Goal: Task Accomplishment & Management: Complete application form

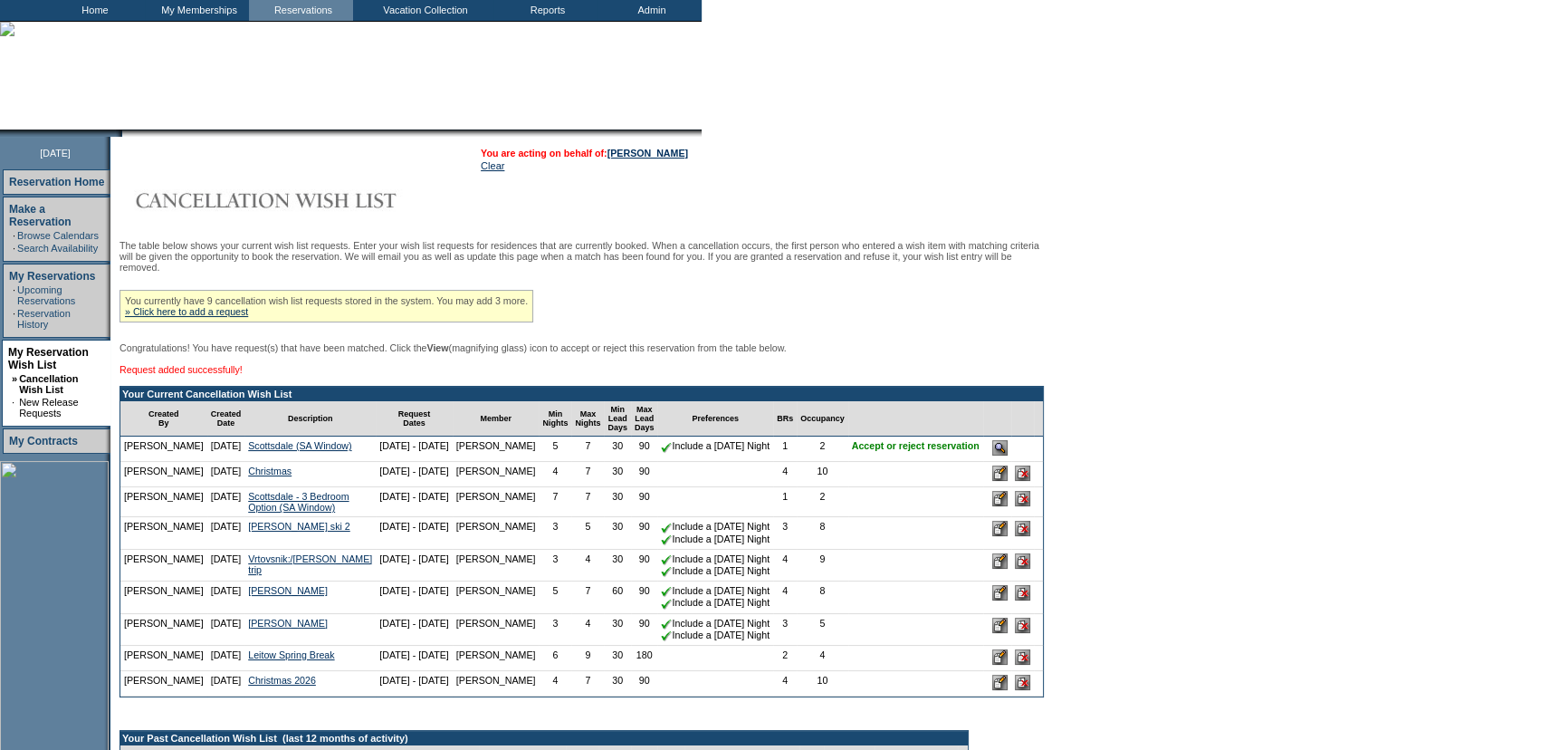
scroll to position [329, 0]
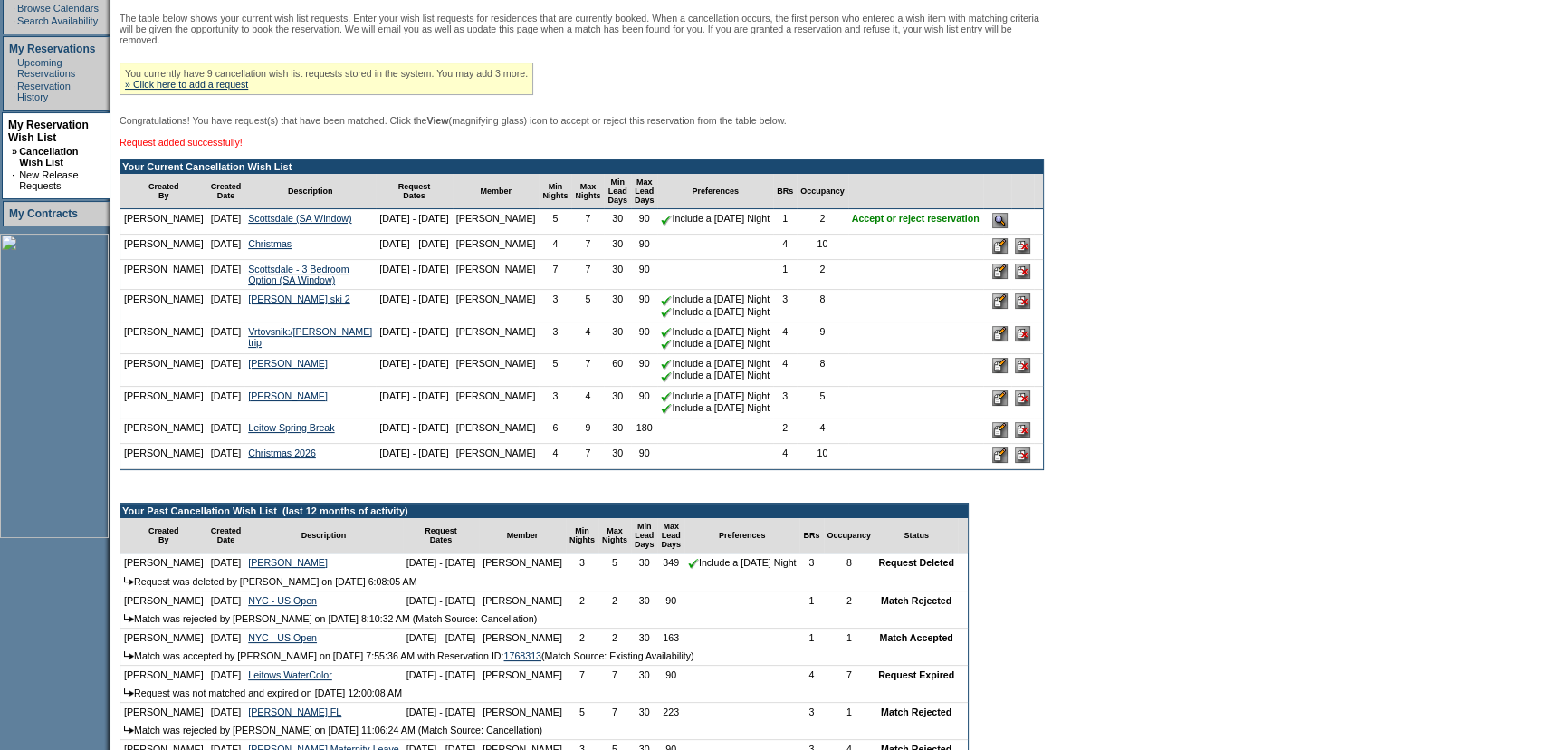
click at [269, 235] on td "Scottsdale (SA Window)" at bounding box center [310, 222] width 131 height 26
drag, startPoint x: 270, startPoint y: 334, endPoint x: 227, endPoint y: 298, distance: 56.1
click at [245, 290] on td "Scottsdale - 3 Bedroom Option (SA Window)" at bounding box center [310, 275] width 131 height 30
copy link "Scottsdale - 3 Bedroom Option (SA Window)"
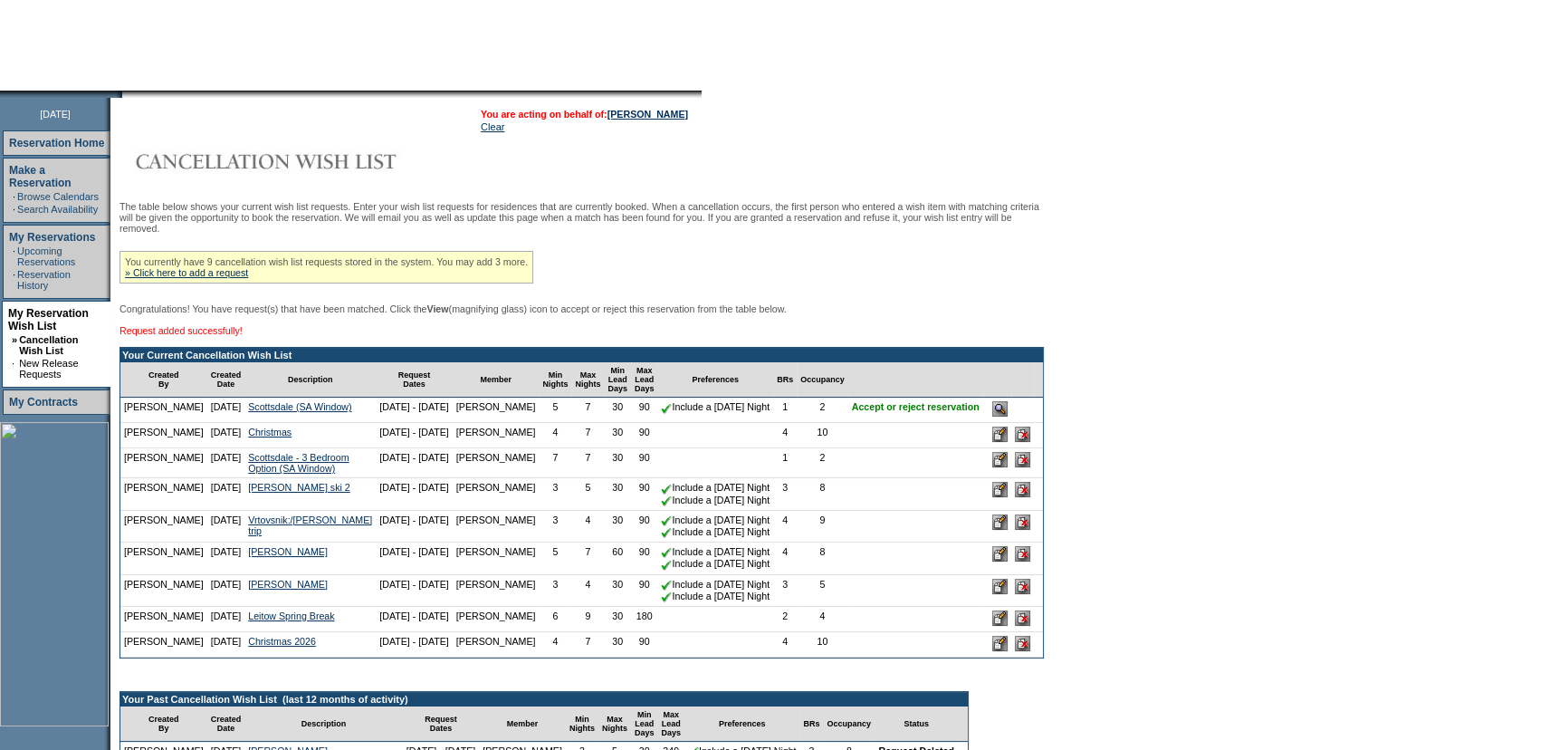
scroll to position [0, 0]
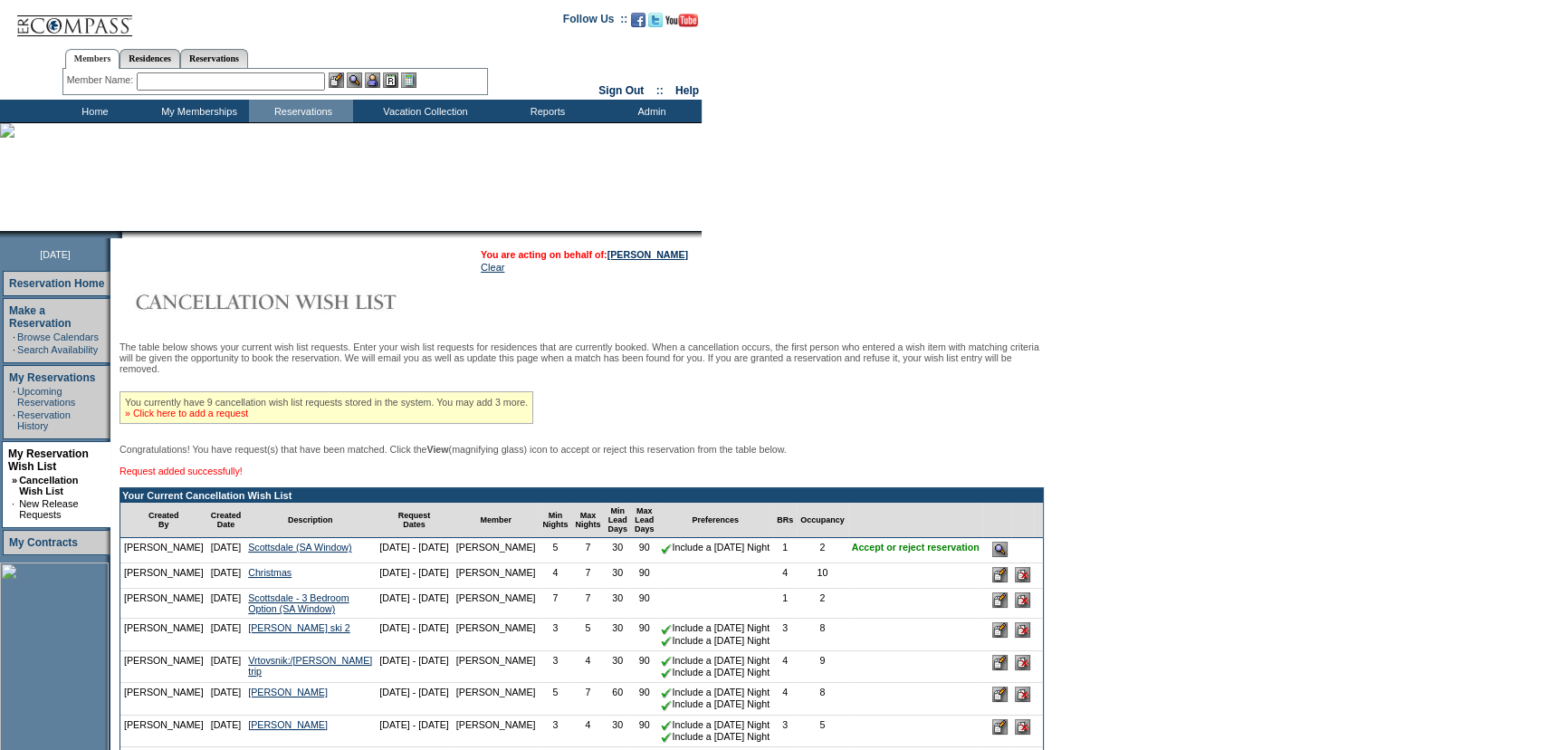
click at [235, 415] on link "» Click here to add a request" at bounding box center [186, 414] width 123 height 11
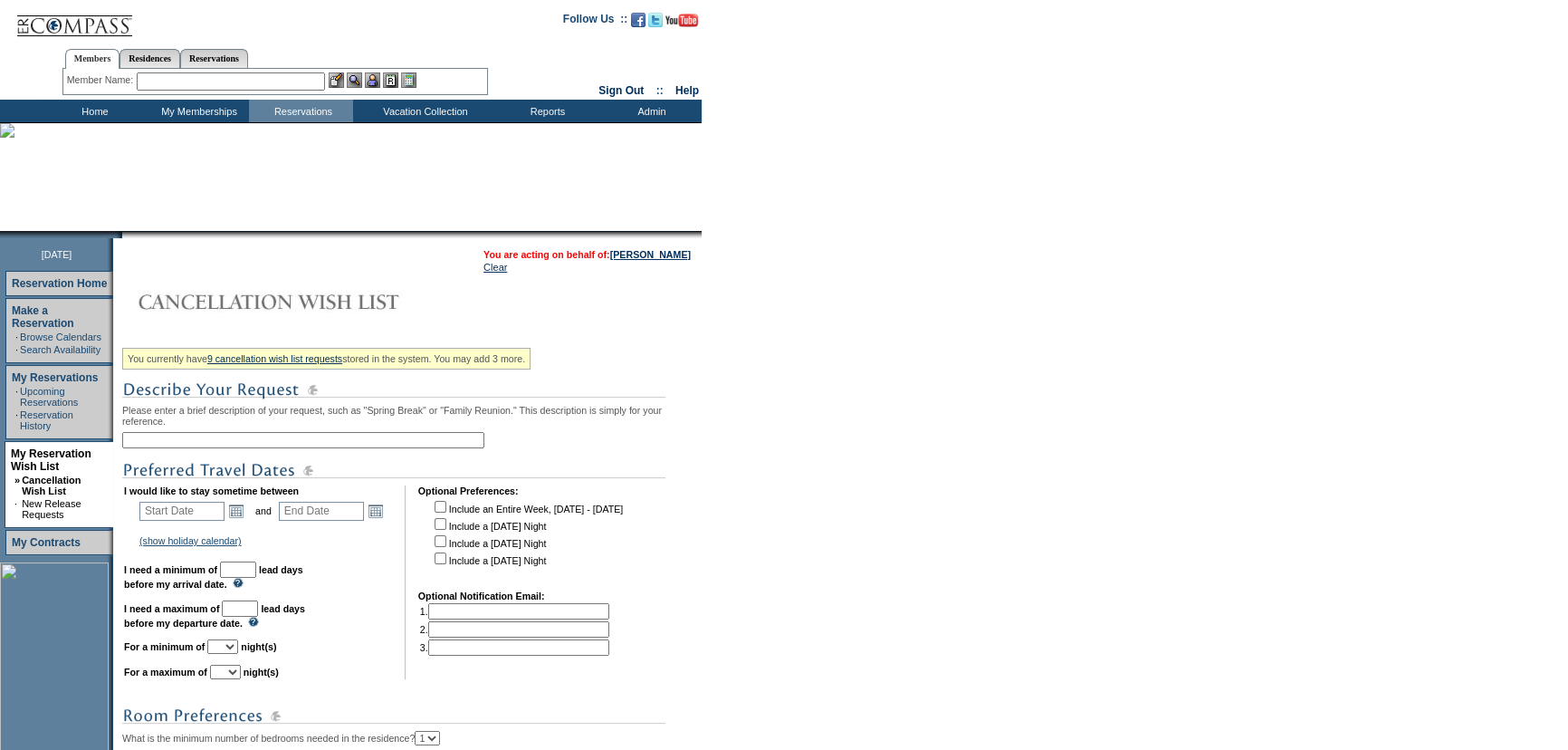
click at [249, 459] on div "You currently have 9 cancellation wish list requests stored in the system. You …" at bounding box center [409, 652] width 575 height 623
click at [250, 442] on input "text" at bounding box center [302, 440] width 362 height 17
paste input "Scottsdale - 3 Bedroom Option (SA Window)"
click at [199, 444] on input "Scottsdale - 3 Bedroom Option (SA Window)" at bounding box center [302, 440] width 362 height 17
type input "Scottsdale - 4 Bedroom Option (SA Window)"
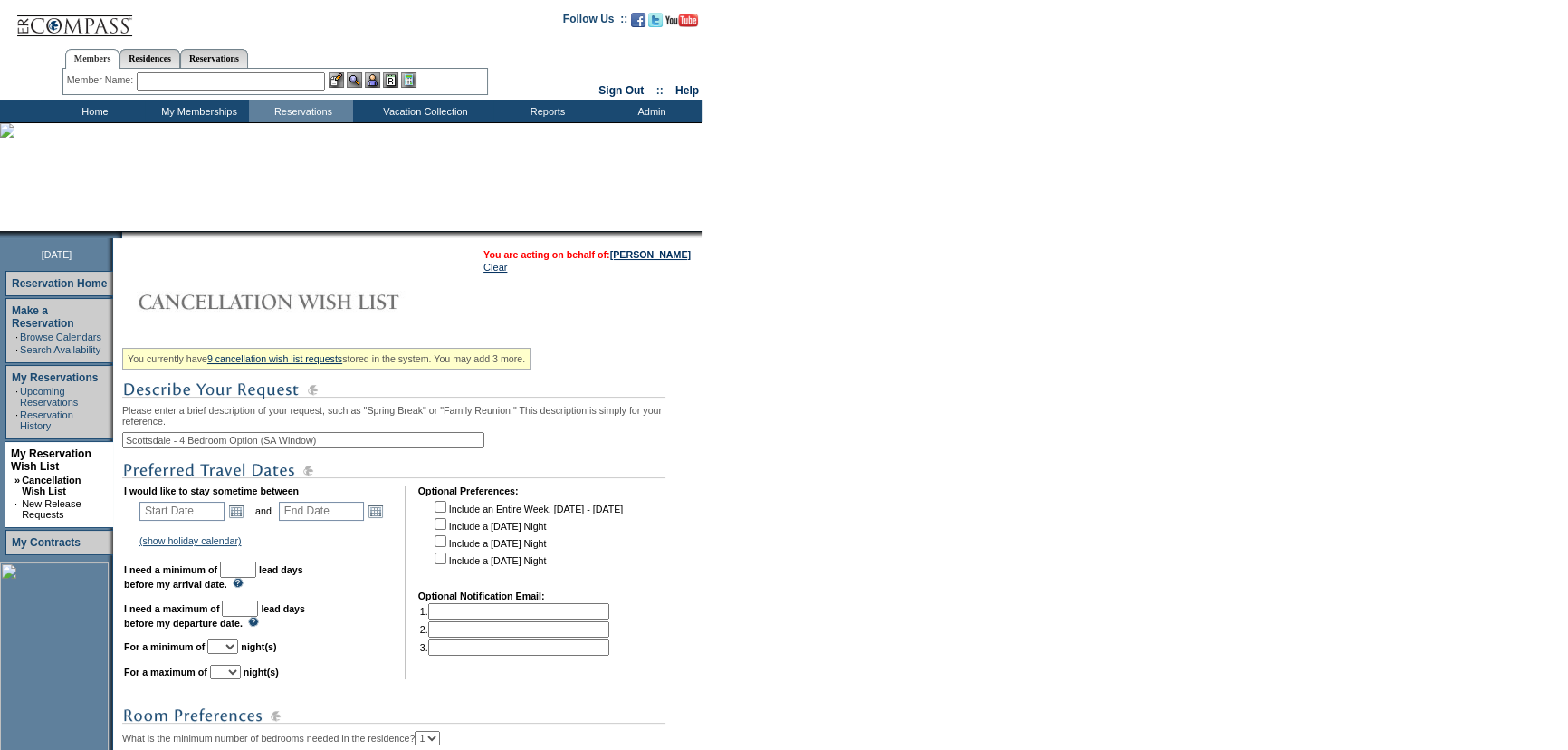
click at [1032, 389] on form "Follow Us ::" at bounding box center [784, 537] width 1568 height 1075
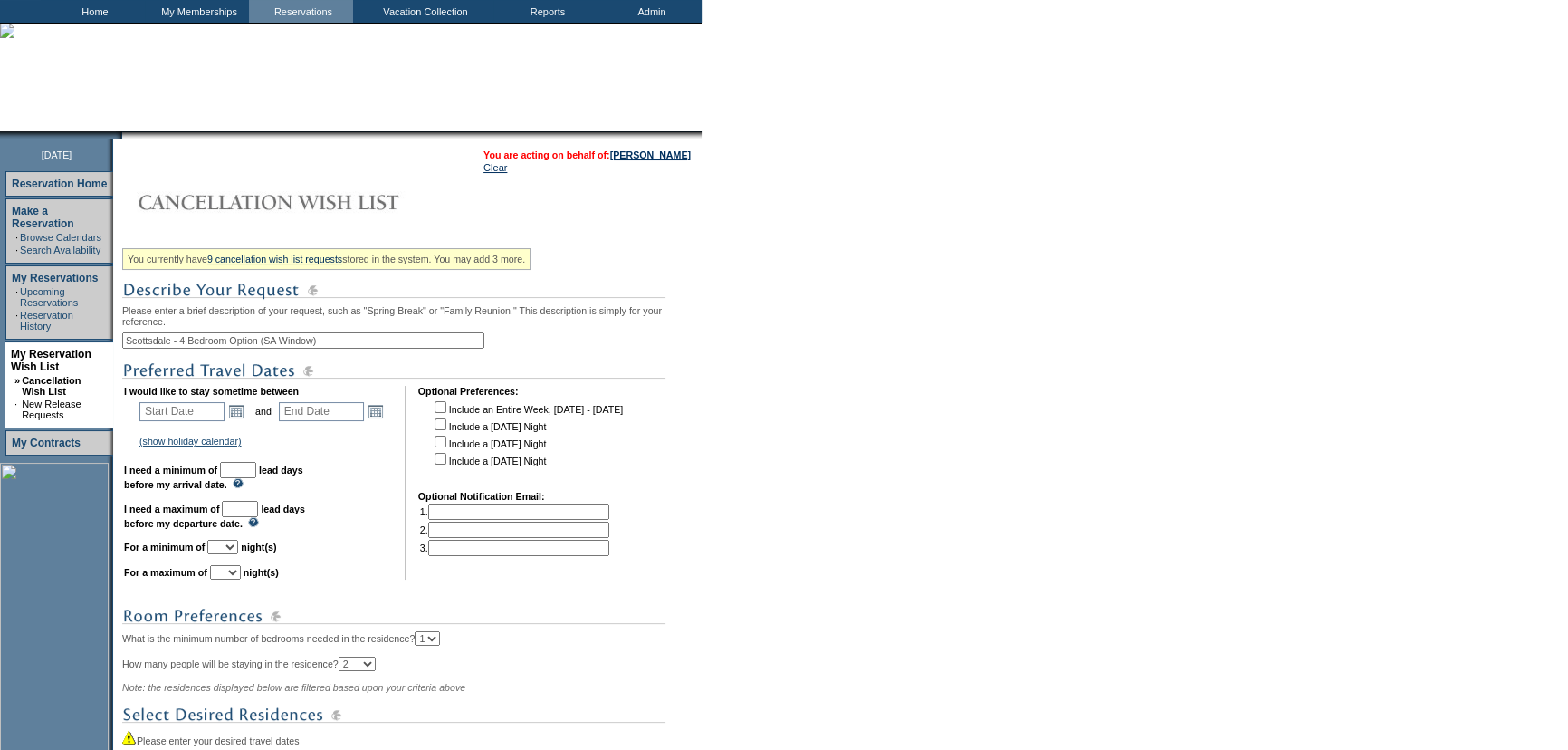
scroll to position [369, 0]
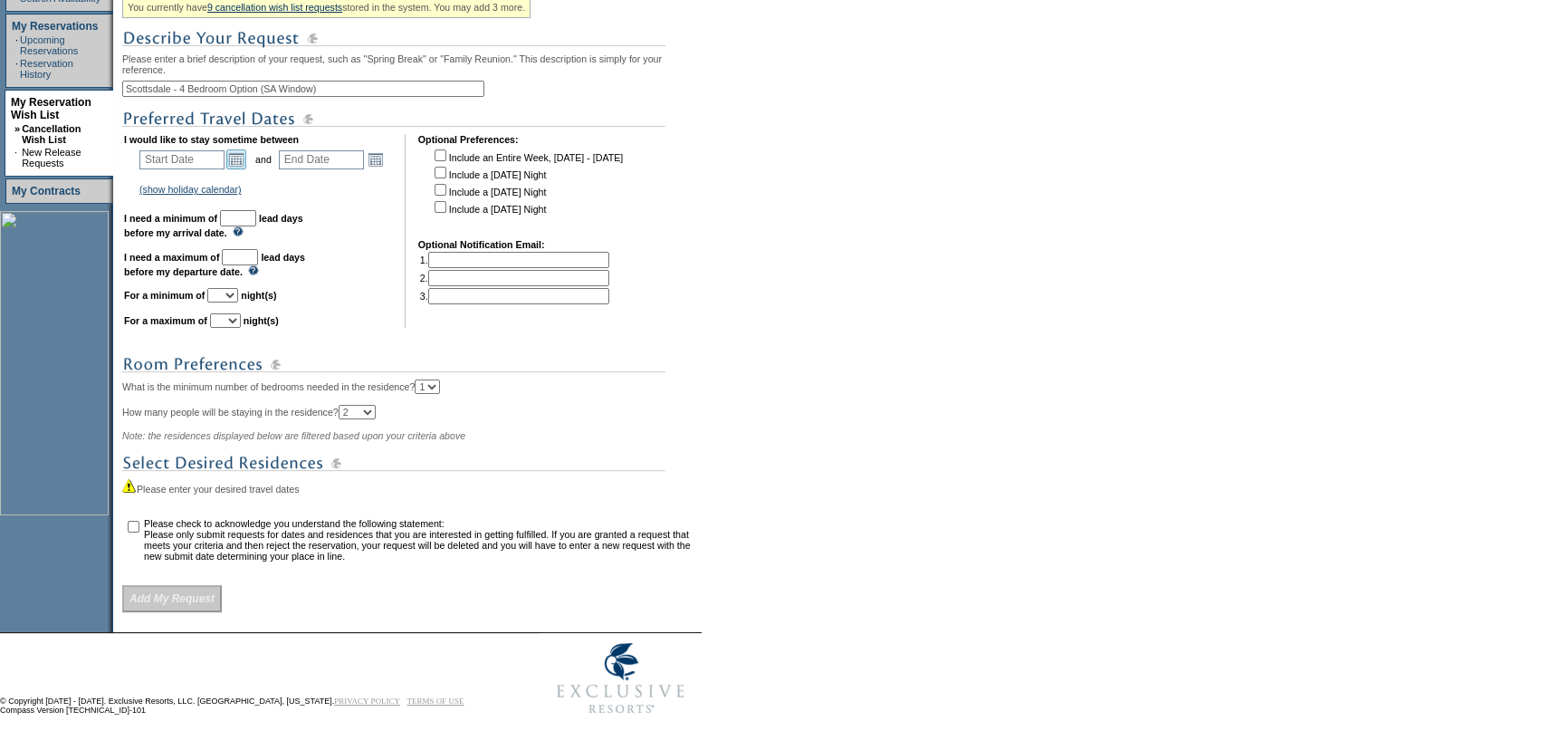
click at [238, 152] on link "Open the calendar popup." at bounding box center [236, 160] width 20 height 20
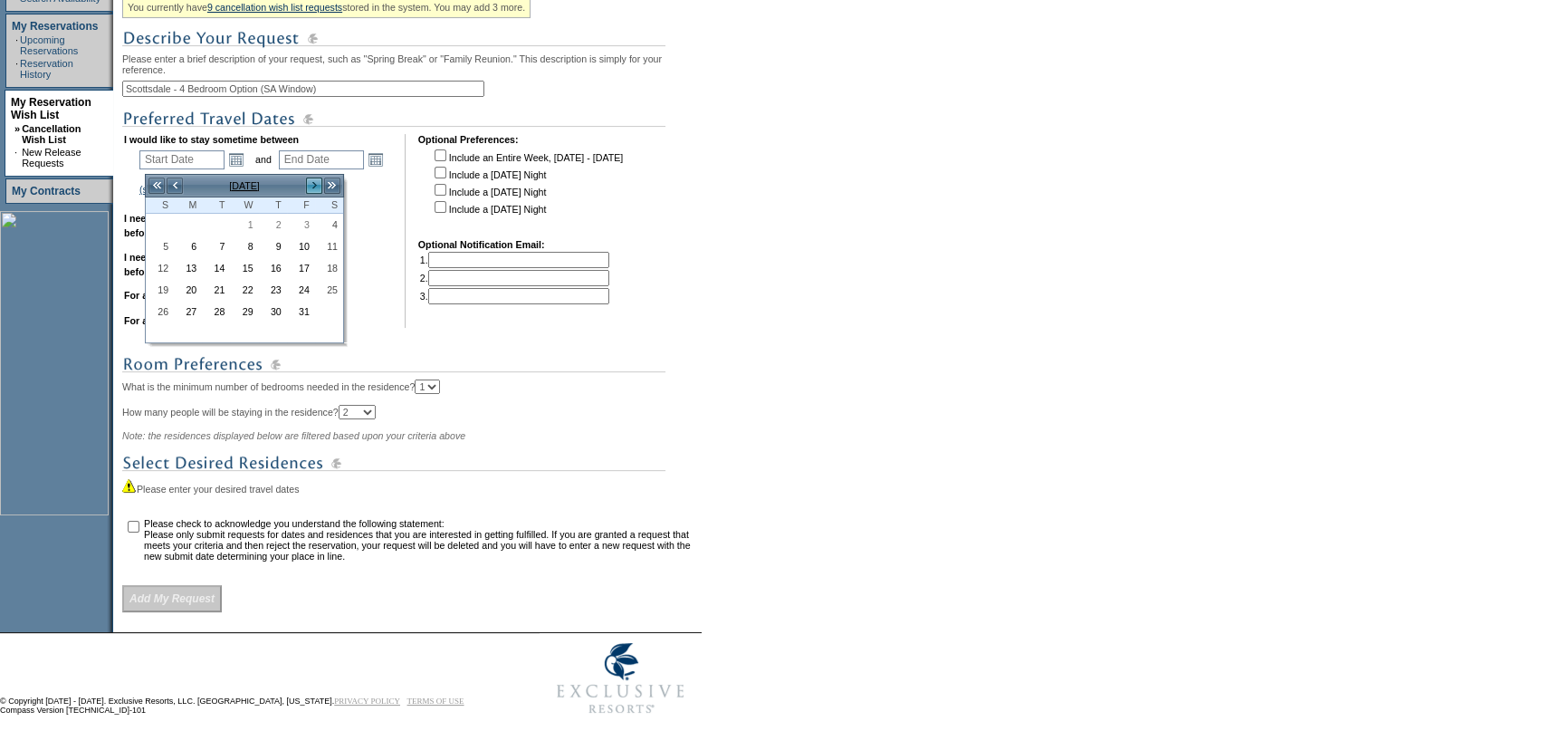
click at [309, 177] on link ">" at bounding box center [314, 186] width 18 height 18
click at [157, 302] on link "28" at bounding box center [159, 312] width 27 height 20
click at [163, 302] on link "28" at bounding box center [159, 312] width 27 height 20
type input "[DATE]"
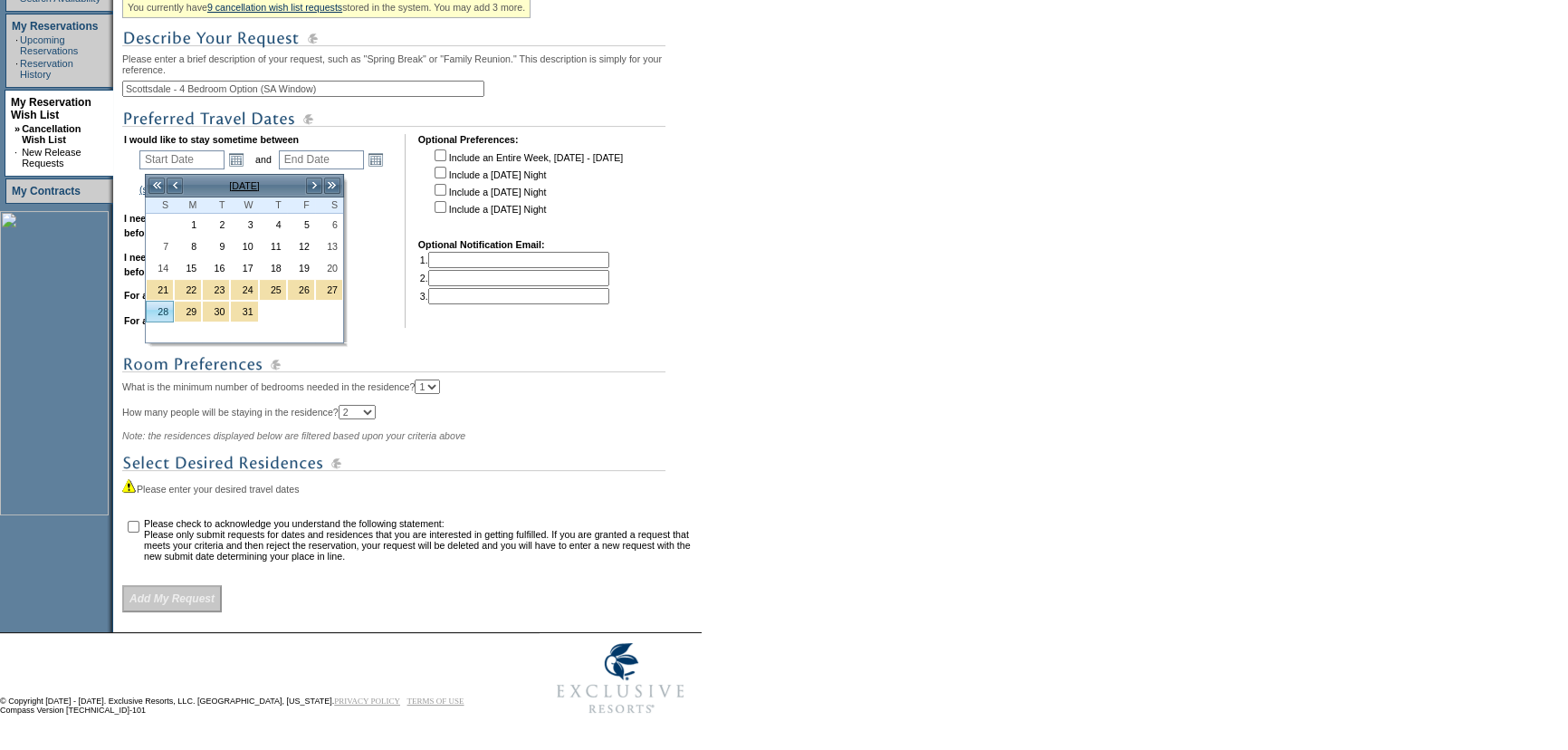
type input "[DATE]"
type input "90"
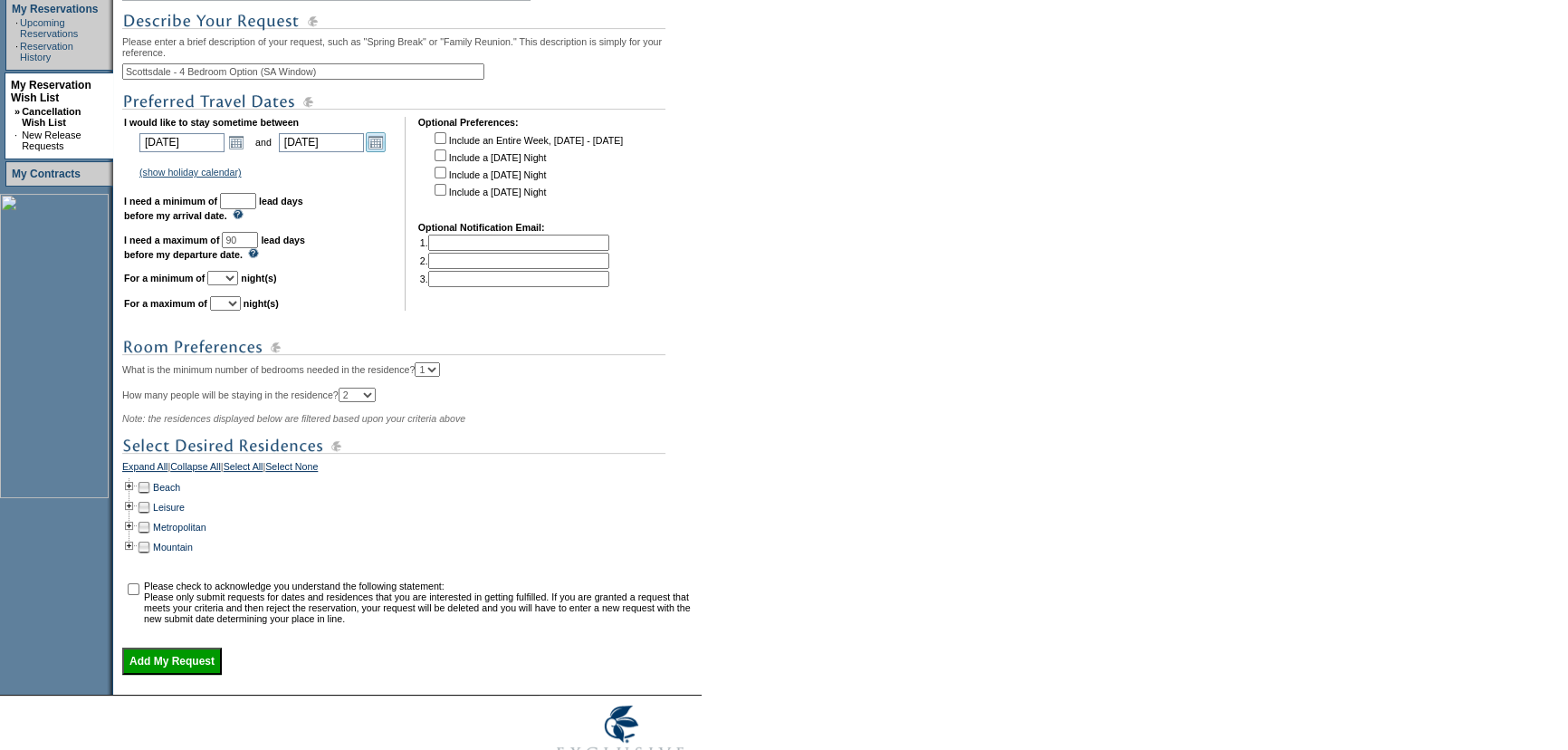
click at [375, 147] on link "Open the calendar popup." at bounding box center [376, 142] width 20 height 20
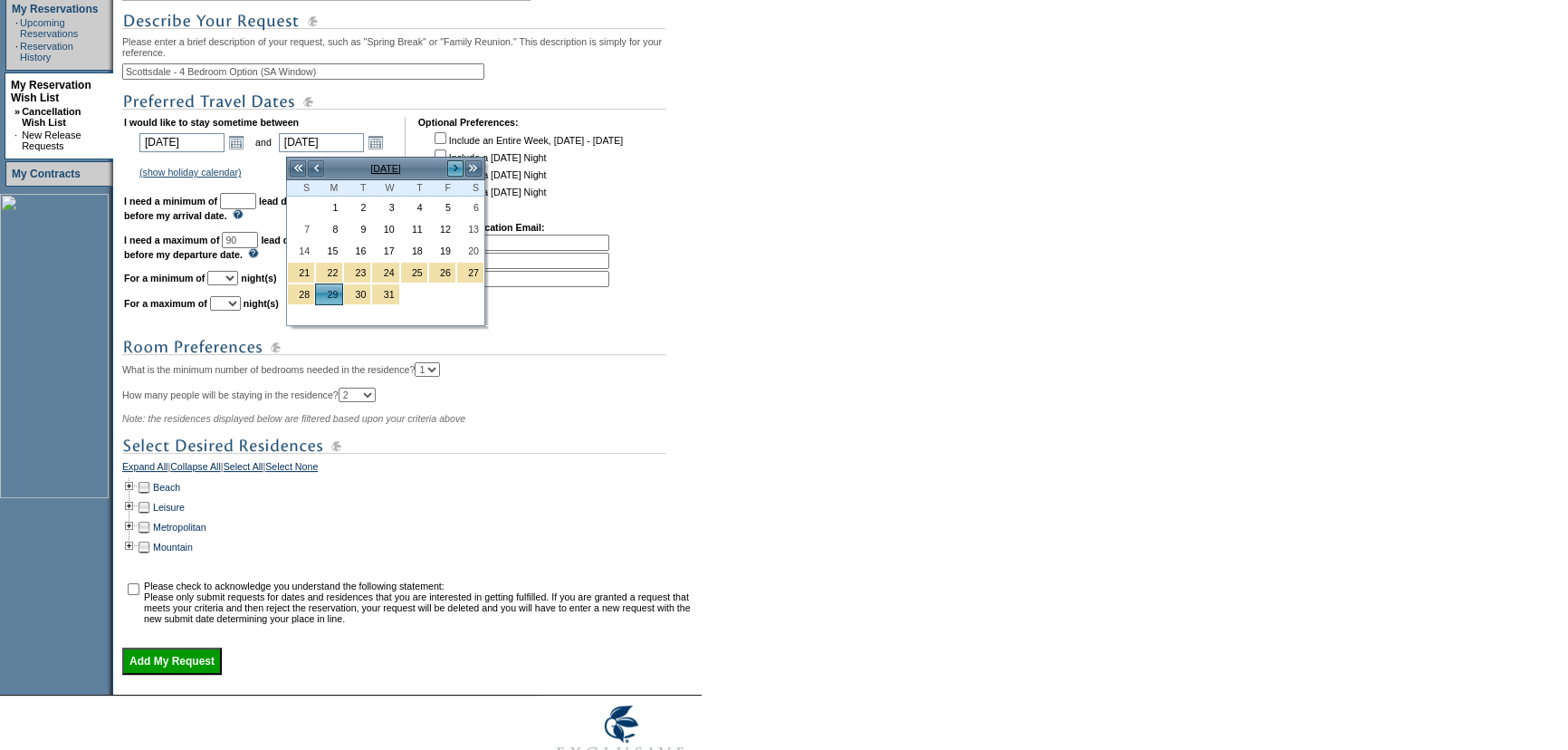
click at [452, 169] on link ">" at bounding box center [455, 169] width 18 height 18
click at [308, 230] on link "4" at bounding box center [301, 229] width 27 height 20
type input "[DATE]"
type input "96"
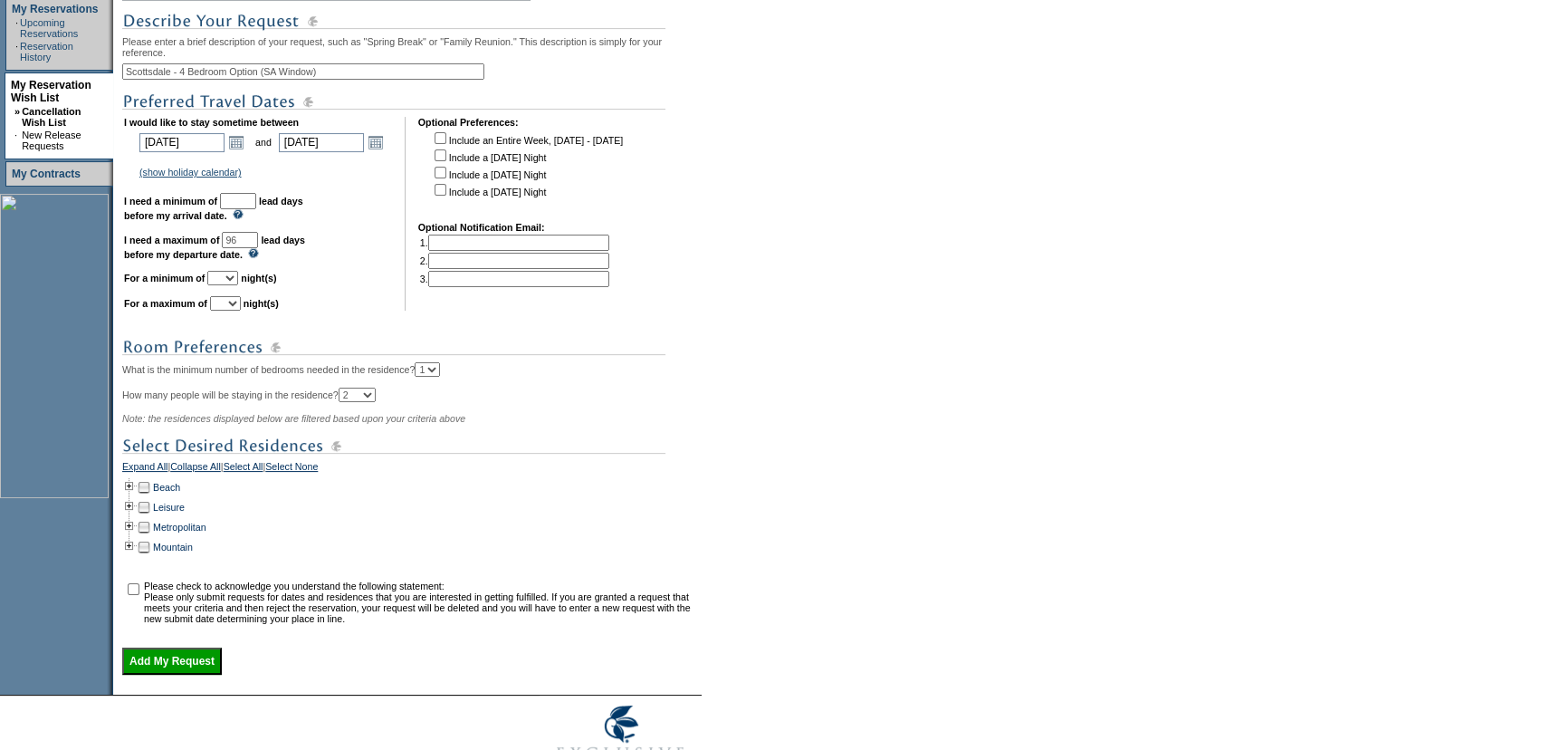
click at [257, 201] on input "text" at bounding box center [238, 201] width 37 height 17
type input "30"
drag, startPoint x: 323, startPoint y: 190, endPoint x: 313, endPoint y: 202, distance: 15.6
click at [323, 190] on td "I would like to stay sometime between [DATE] [DATE] Open the calendar popup. <<…" at bounding box center [258, 213] width 268 height 193
click at [258, 248] on input "96" at bounding box center [240, 240] width 37 height 17
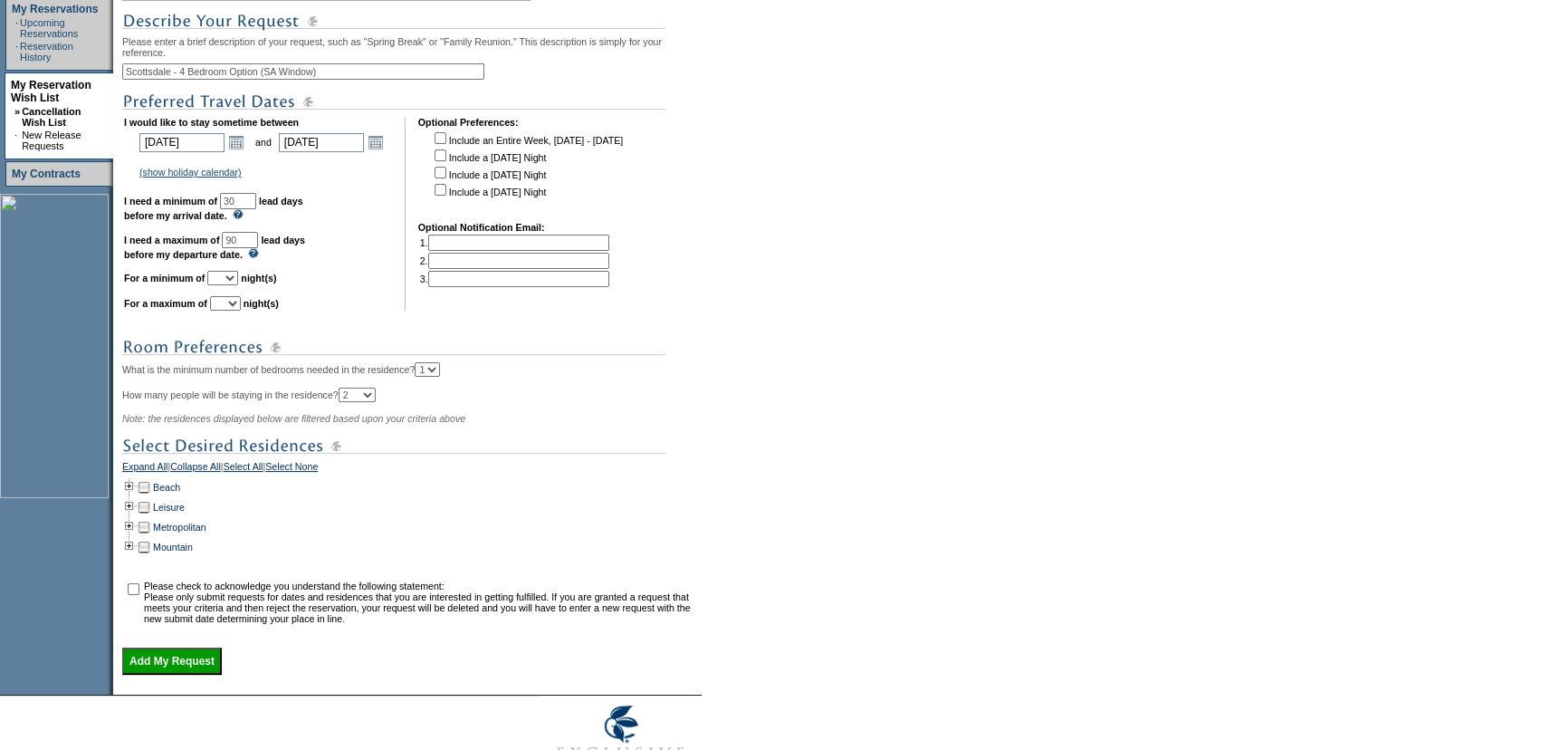
type input "90"
click at [845, 206] on form "Follow Us ::" at bounding box center [784, 209] width 1568 height 1155
click at [238, 281] on select "1 2 3 4 5 6 7 8 9 10 11 12 13 14" at bounding box center [223, 278] width 31 height 15
select select "7"
click at [799, 247] on form "Follow Us ::" at bounding box center [784, 209] width 1568 height 1155
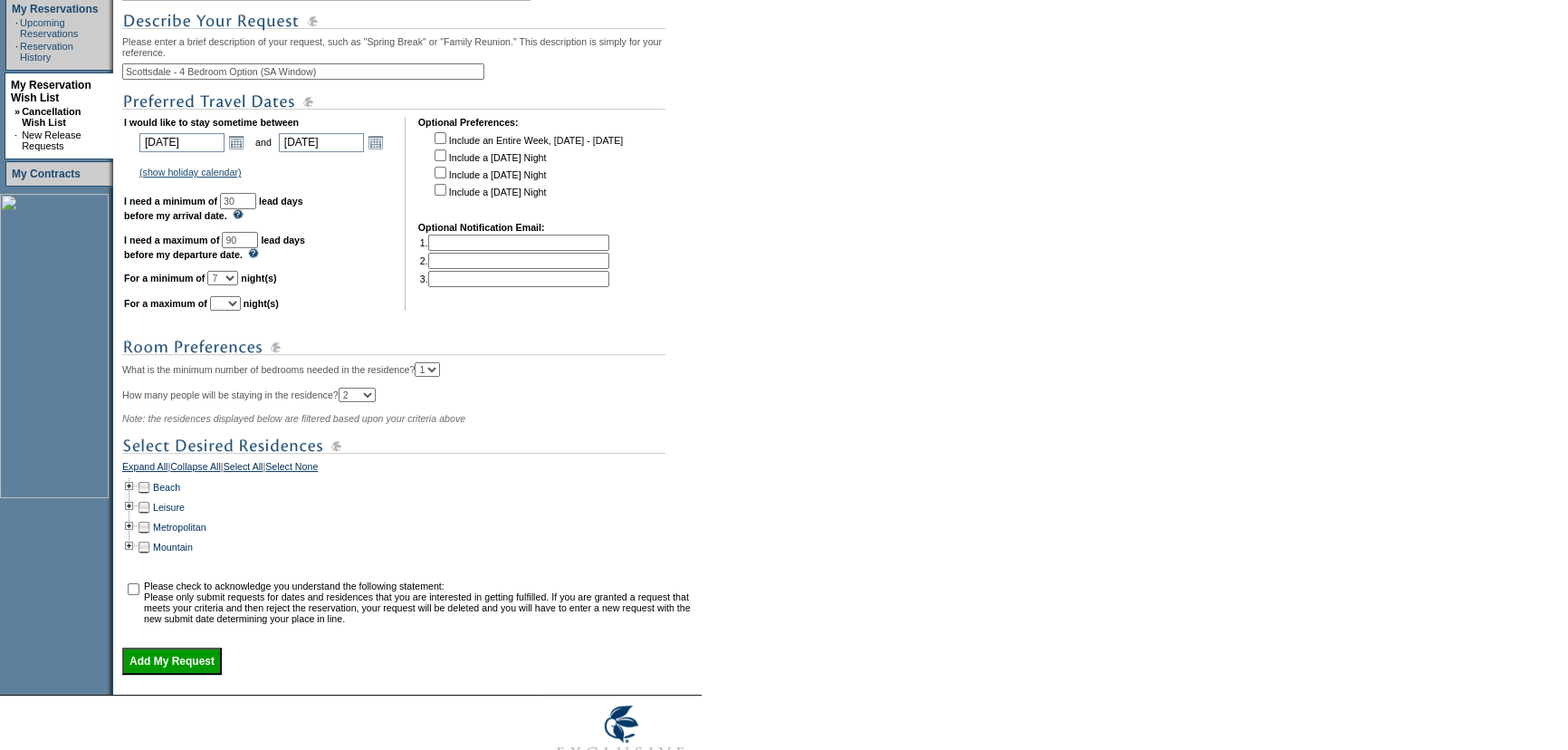
click at [241, 307] on select "1 2 3 4 5 6 7 8 9 10 11 12 13 14" at bounding box center [225, 303] width 31 height 15
select select "7"
drag, startPoint x: 812, startPoint y: 301, endPoint x: 611, endPoint y: 381, distance: 216.3
click at [812, 301] on form "Follow Us ::" at bounding box center [784, 209] width 1568 height 1155
click at [180, 513] on link "Leisure" at bounding box center [169, 507] width 32 height 11
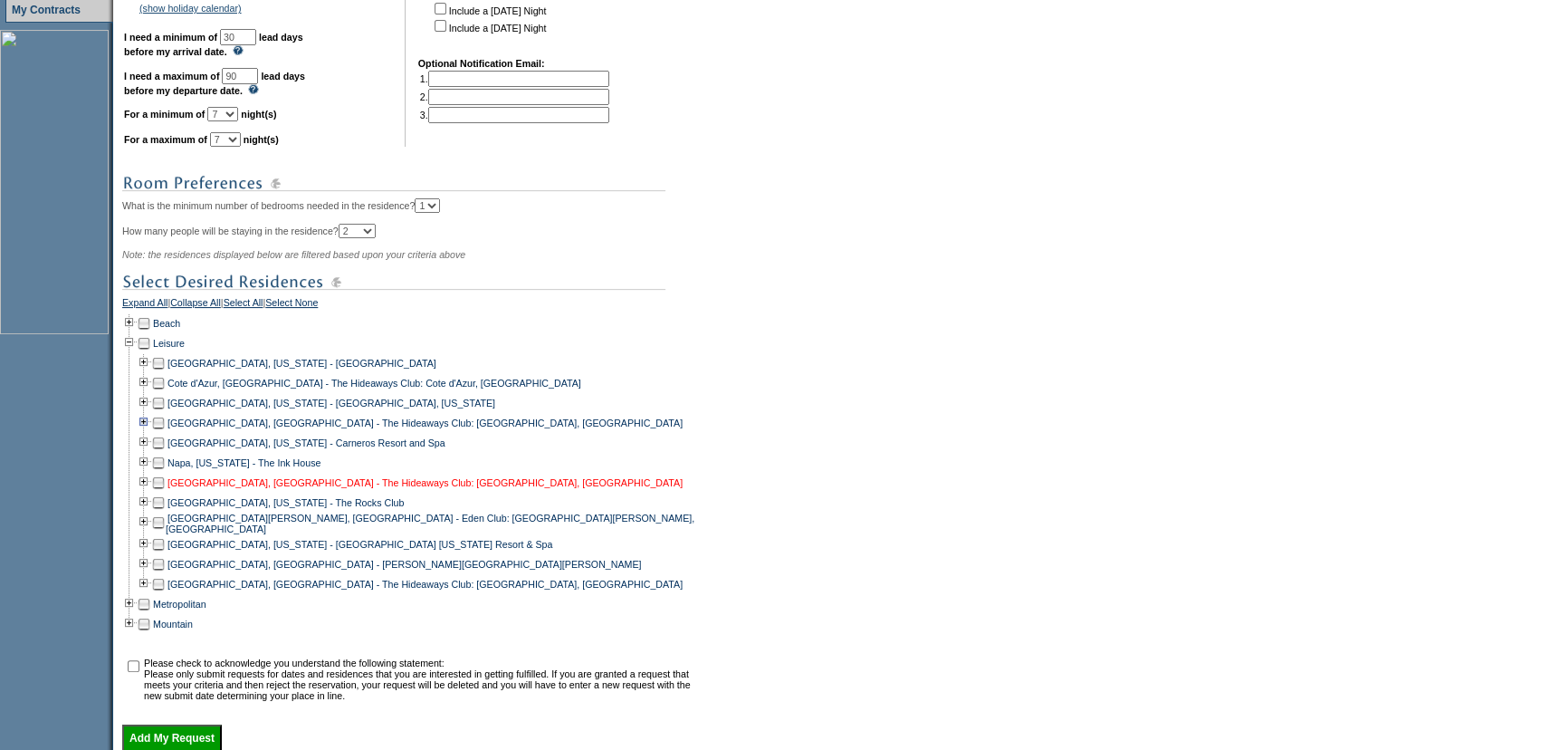
scroll to position [534, 0]
click at [251, 512] on td "[GEOGRAPHIC_DATA], [US_STATE] - The Rocks Club" at bounding box center [285, 502] width 238 height 20
click at [253, 507] on link "[GEOGRAPHIC_DATA], [US_STATE] - The Rocks Club" at bounding box center [286, 502] width 236 height 11
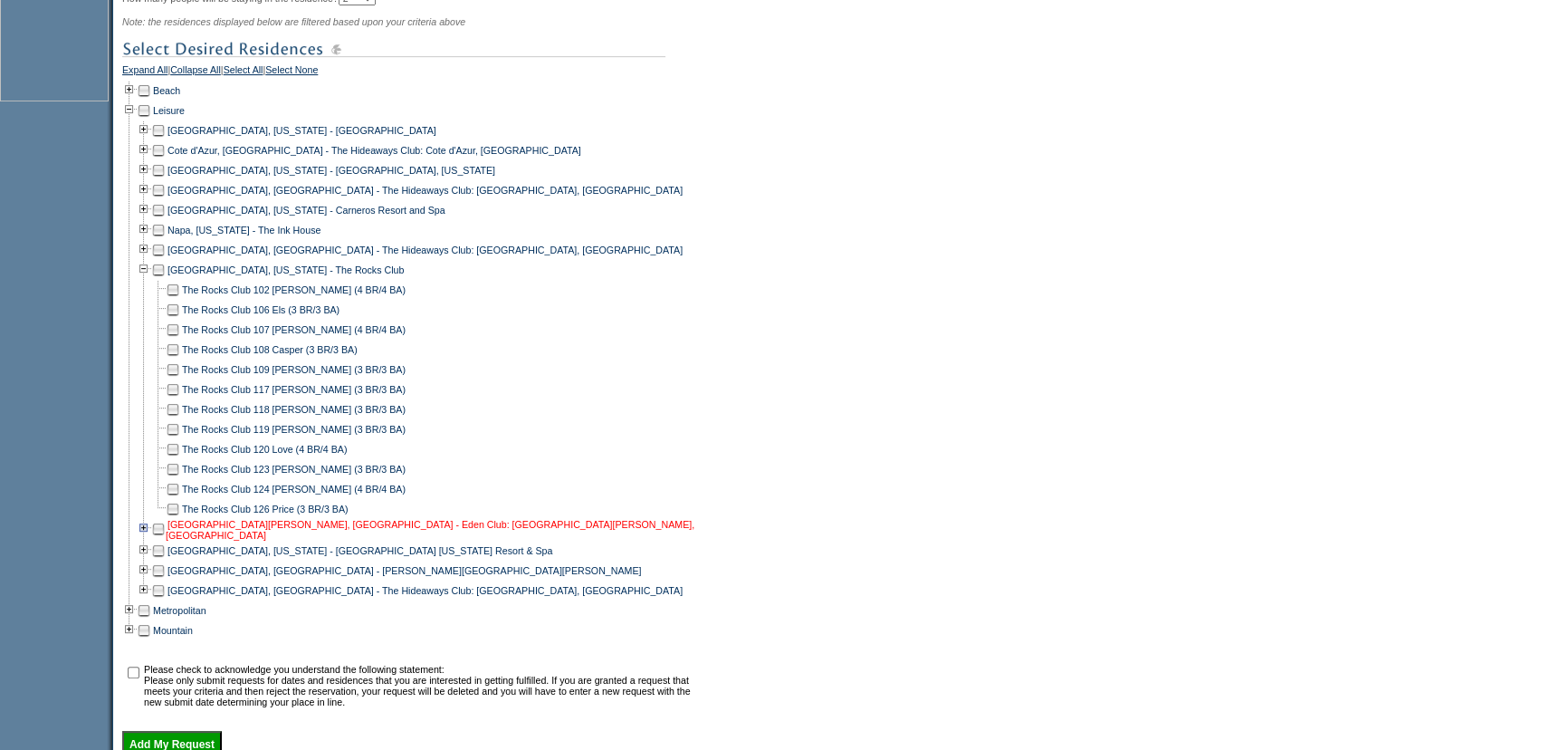
scroll to position [863, 0]
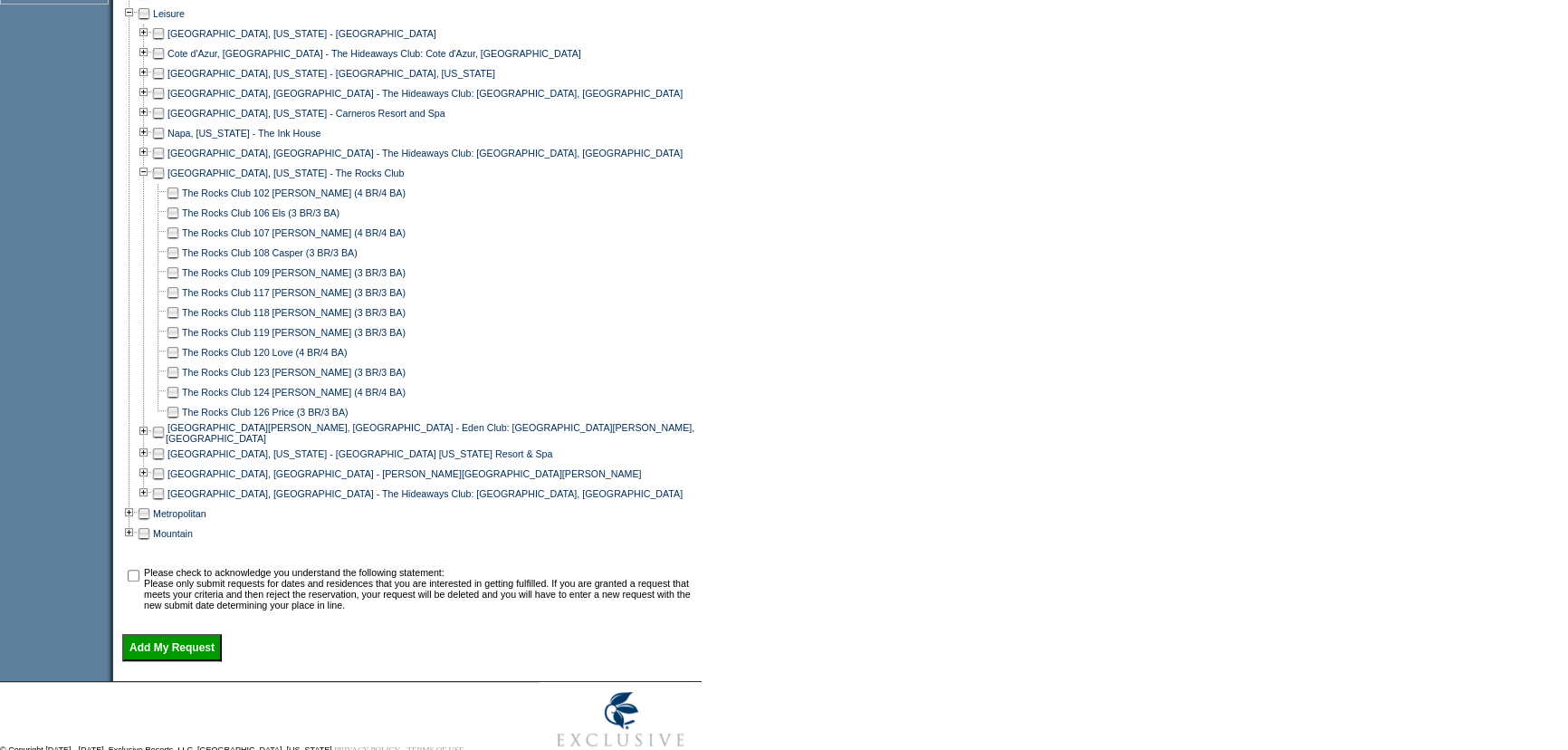
click at [177, 203] on td at bounding box center [173, 193] width 15 height 20
click at [181, 243] on td at bounding box center [173, 233] width 15 height 20
click at [180, 362] on td at bounding box center [173, 352] width 15 height 20
click at [181, 403] on td at bounding box center [173, 392] width 15 height 20
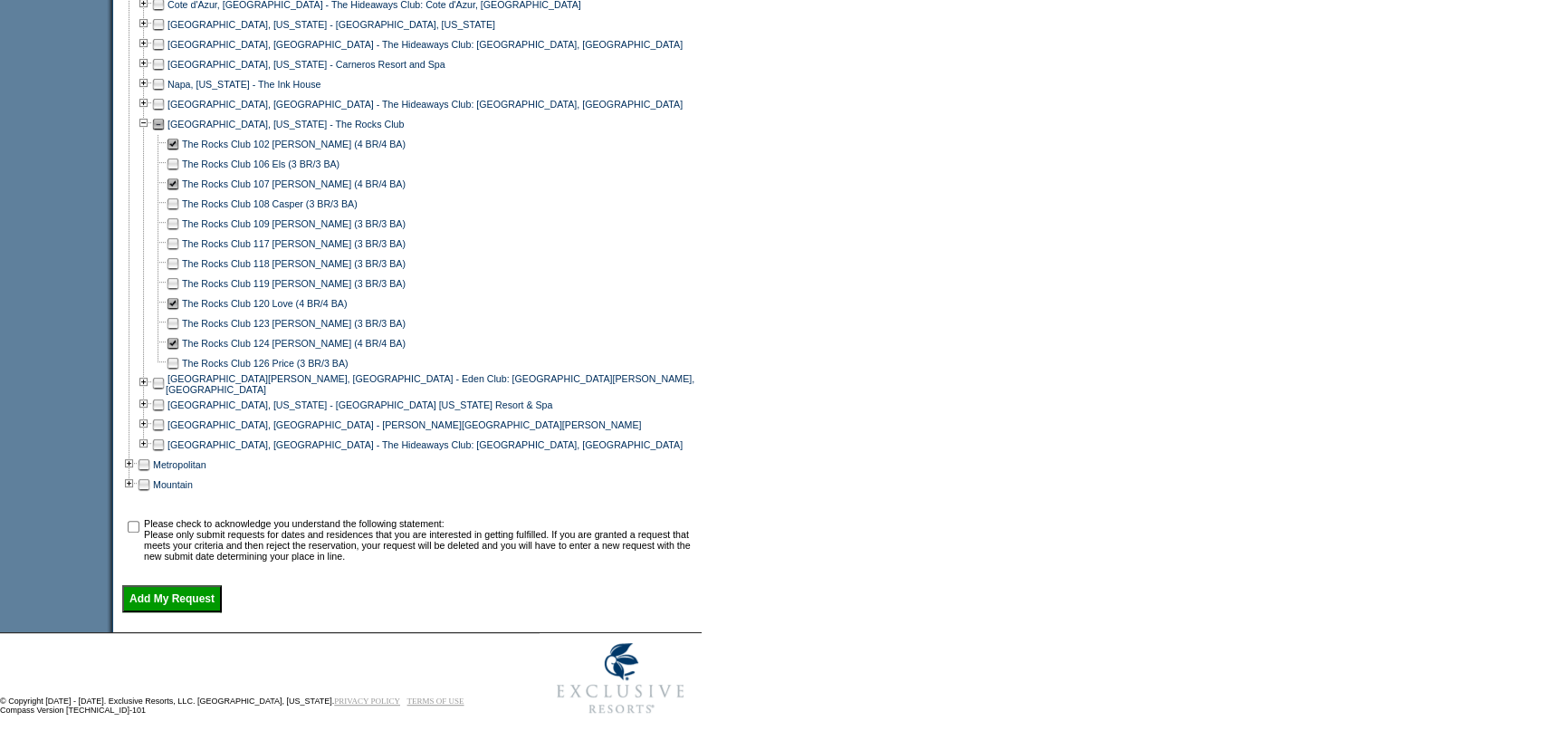
click at [139, 524] on input "checkbox" at bounding box center [133, 526] width 12 height 12
checkbox input "true"
click at [207, 606] on input "Add My Request" at bounding box center [171, 599] width 100 height 28
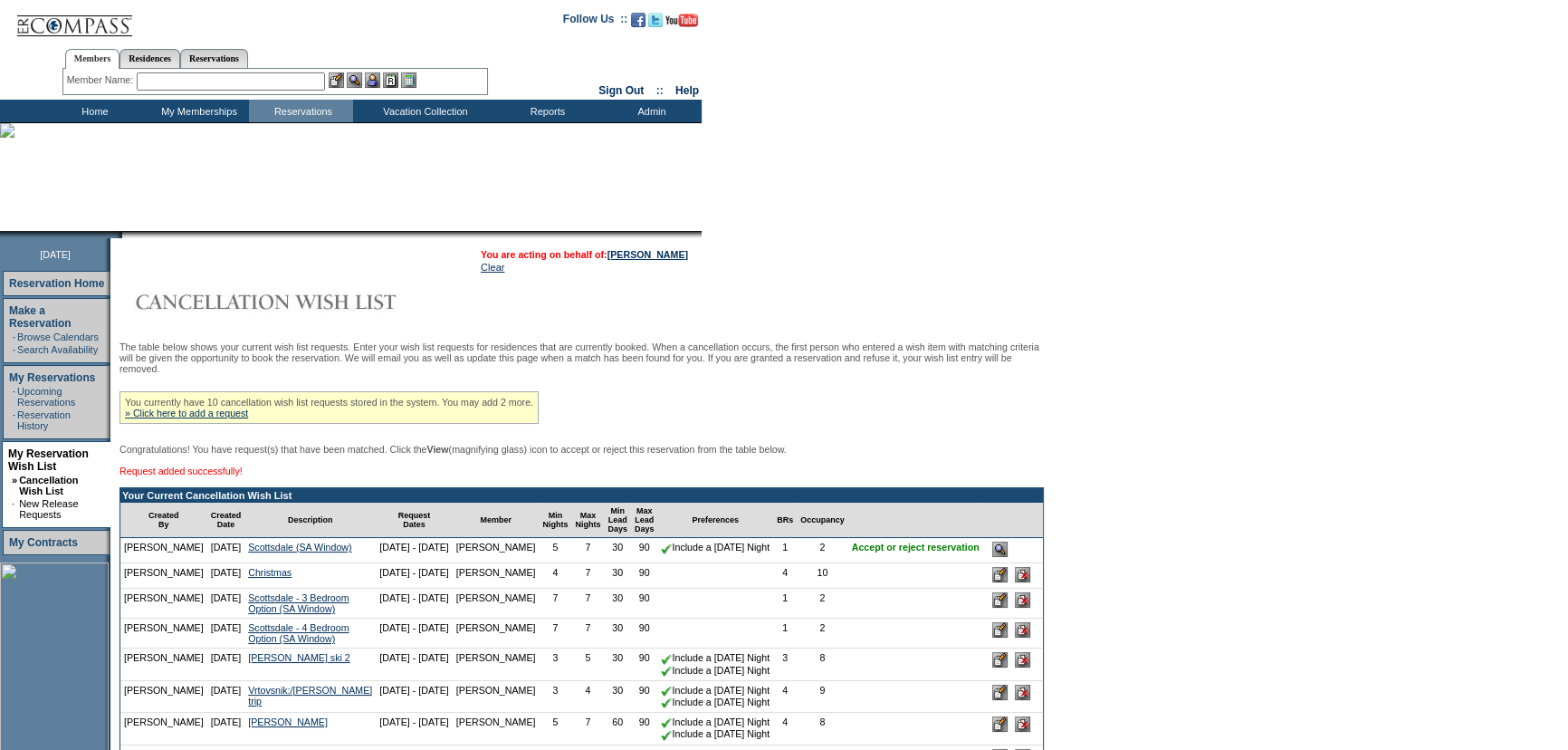
click at [1146, 278] on form "Follow Us ::" at bounding box center [784, 729] width 1568 height 1458
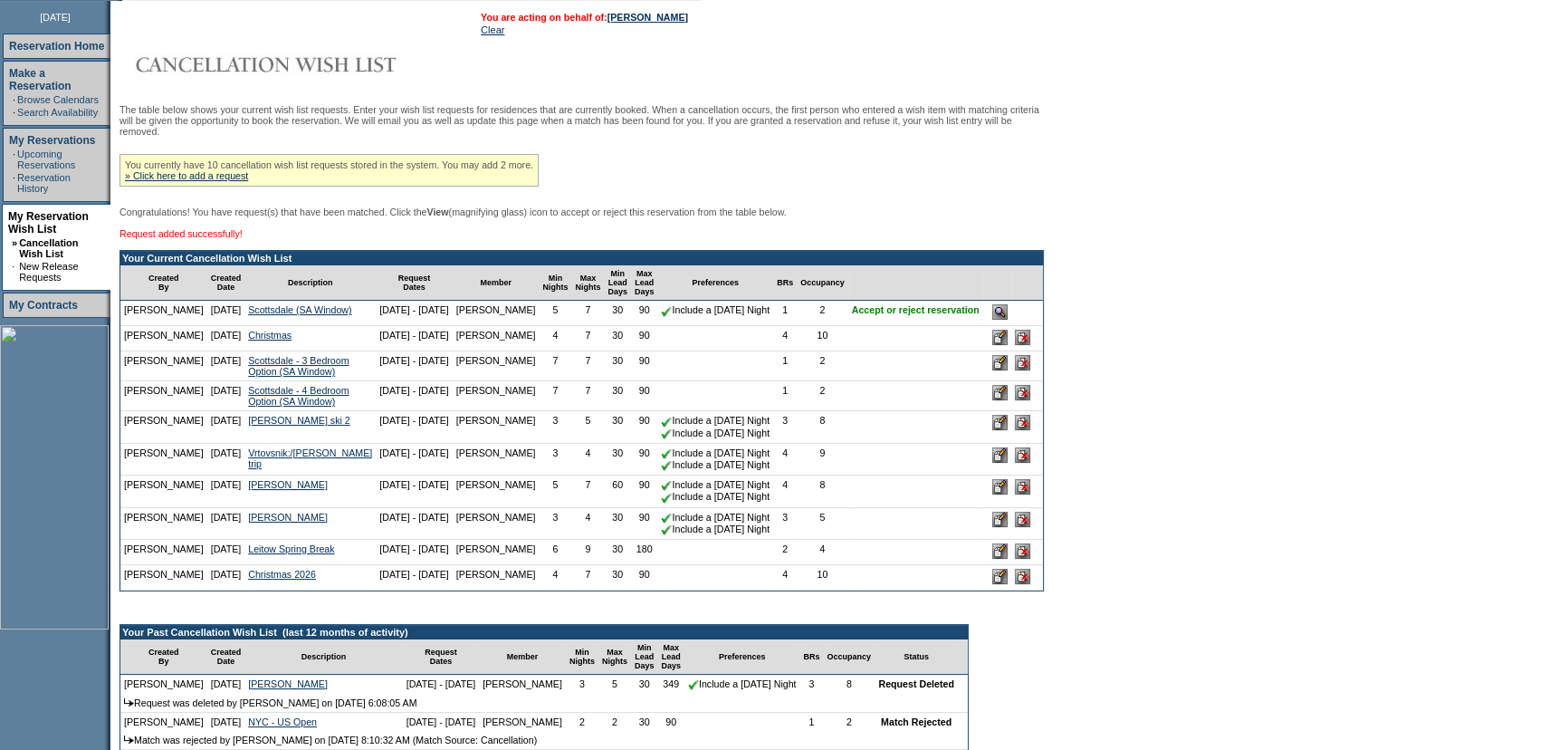
scroll to position [247, 0]
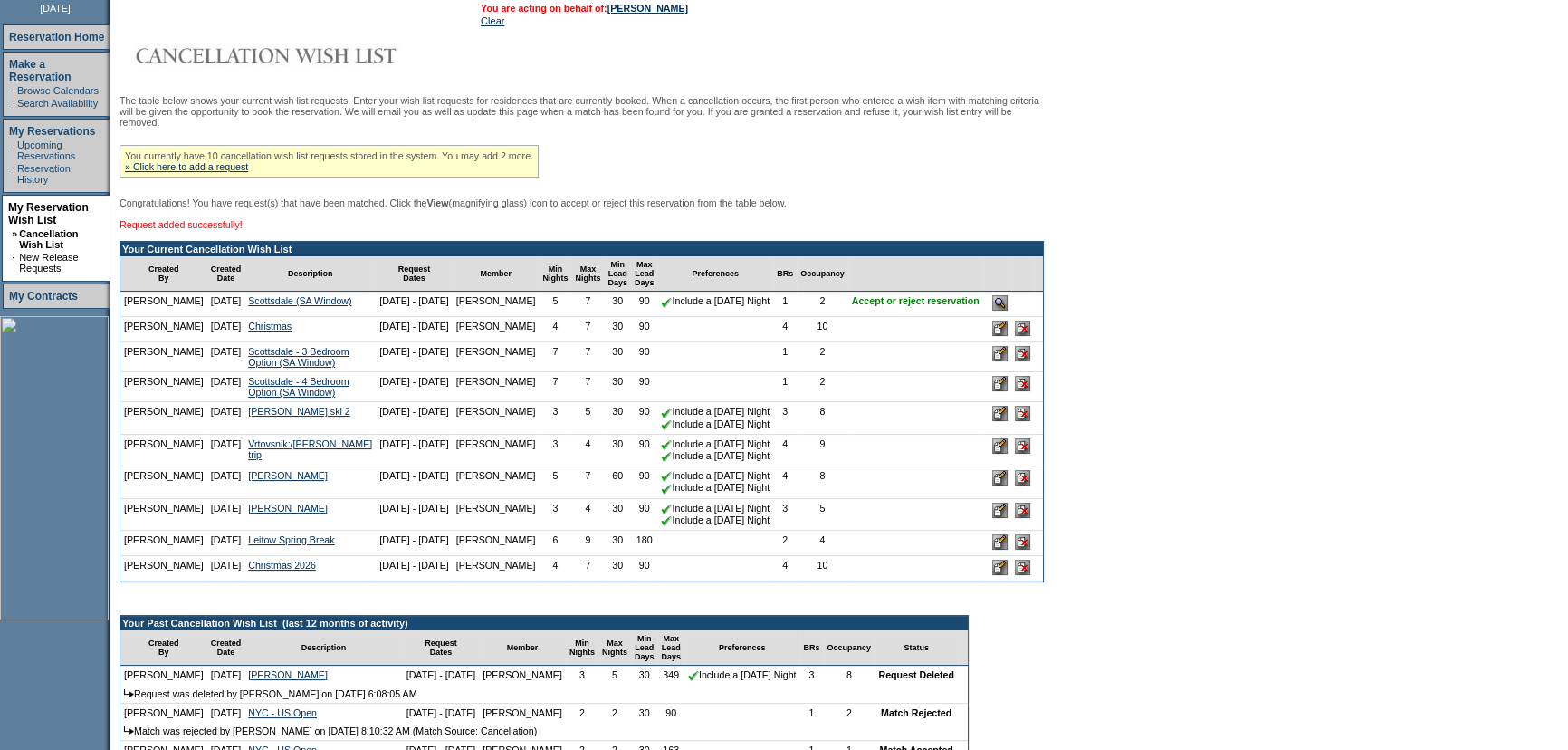
click at [1288, 143] on form "Follow Us ::" at bounding box center [784, 482] width 1568 height 1458
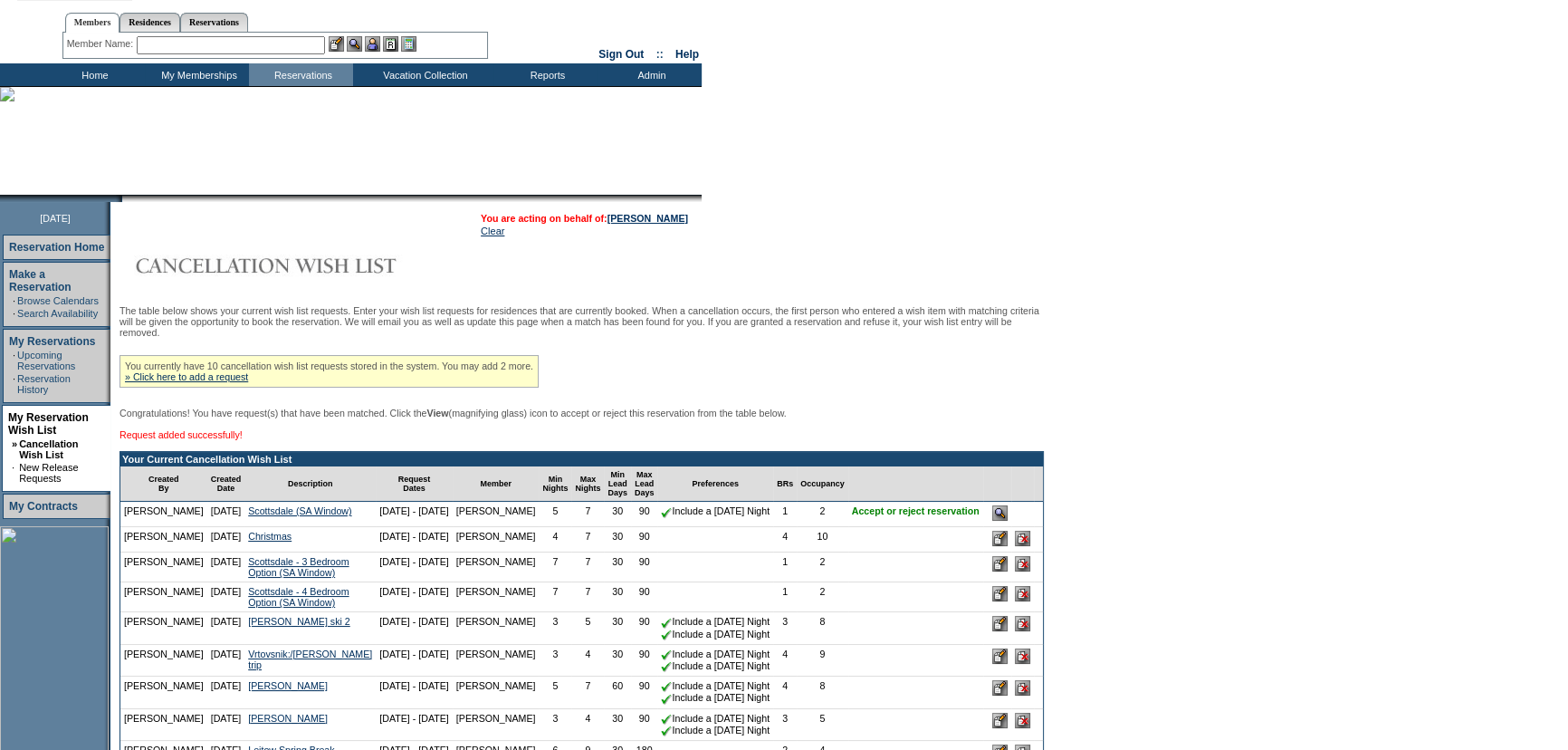
scroll to position [0, 0]
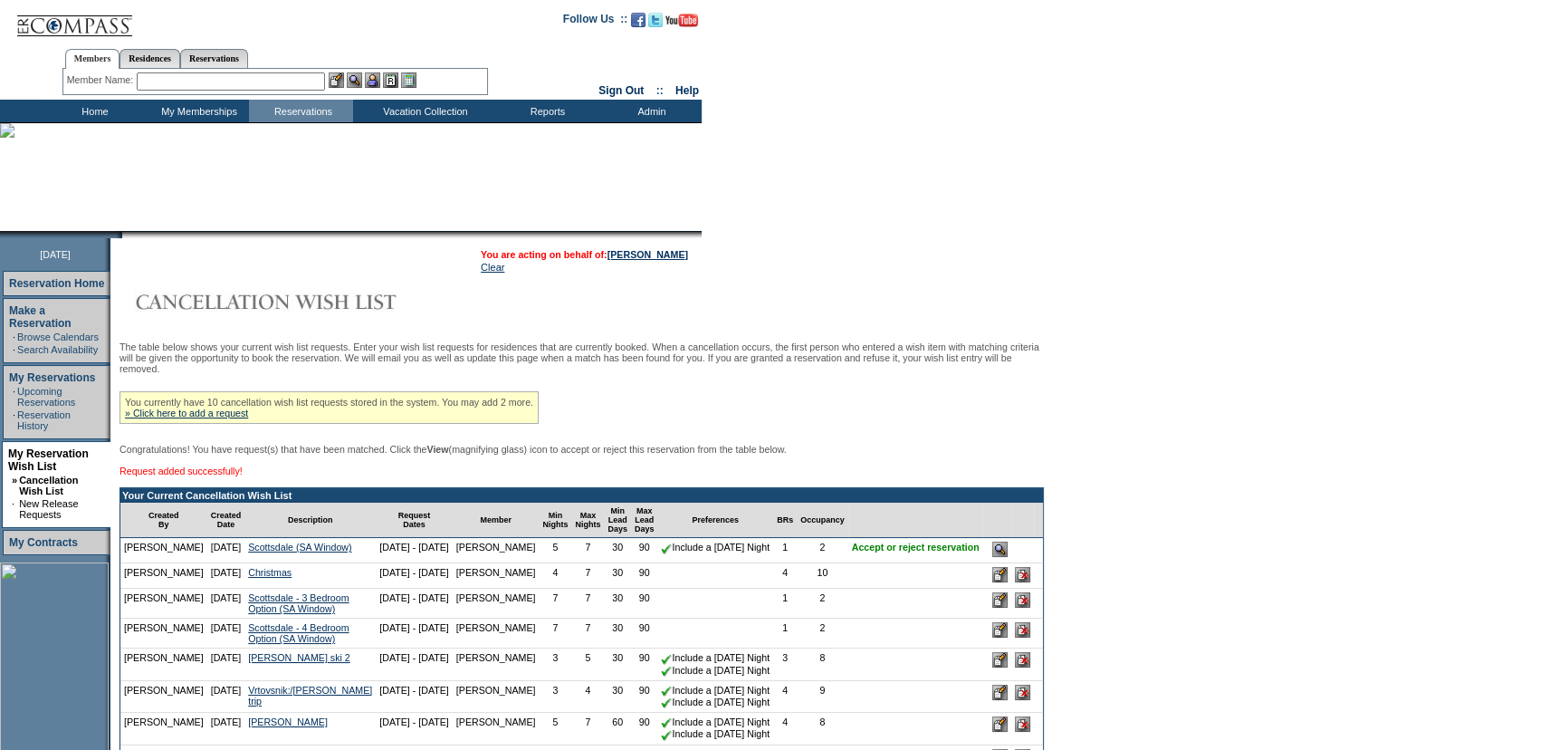
click at [87, 109] on td "Home" at bounding box center [93, 111] width 104 height 23
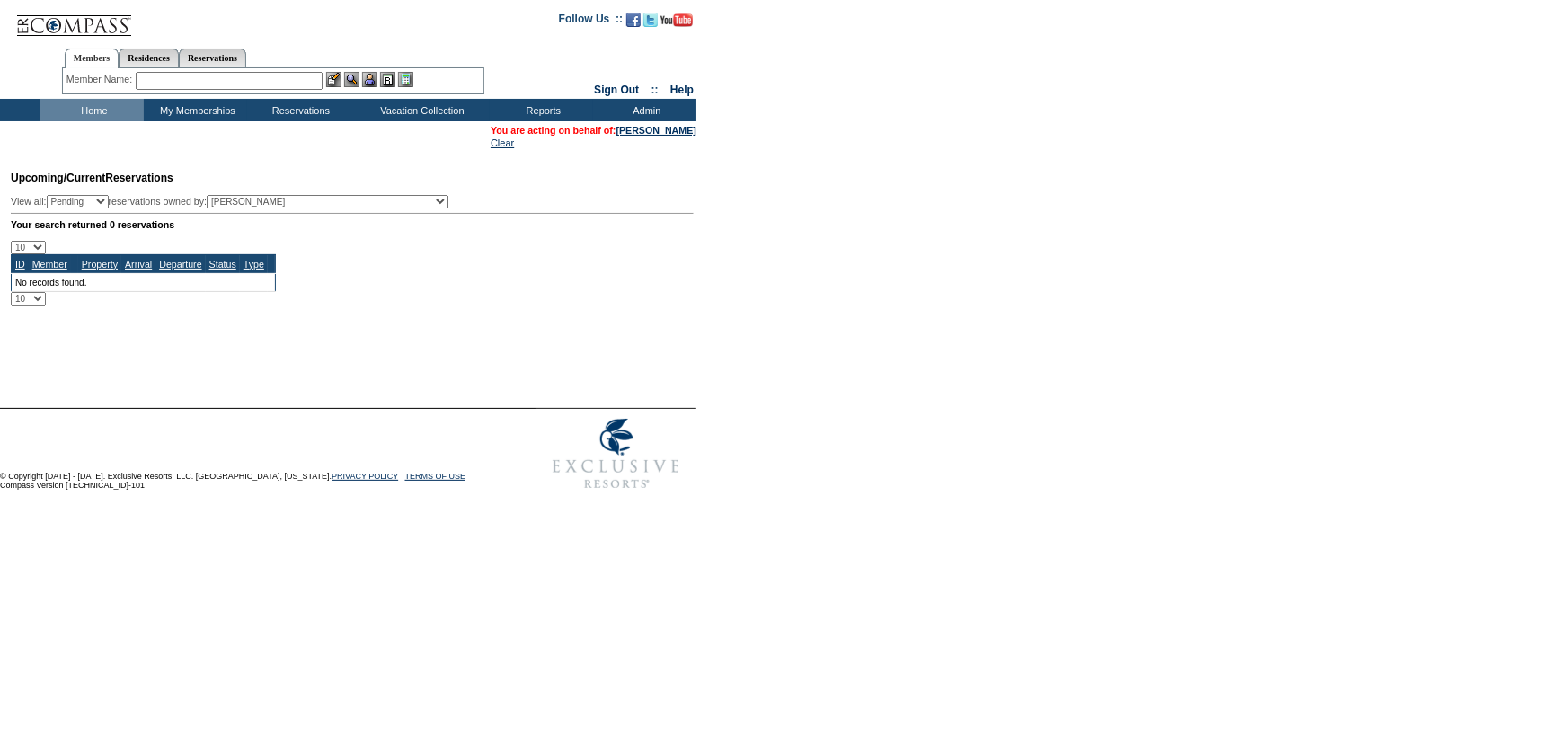
click at [990, 253] on form "Follow Us ::" at bounding box center [784, 249] width 1568 height 498
drag, startPoint x: 97, startPoint y: 108, endPoint x: 107, endPoint y: 47, distance: 61.8
click at [97, 108] on td "Home" at bounding box center [92, 110] width 104 height 23
